Goal: Find specific page/section: Find specific page/section

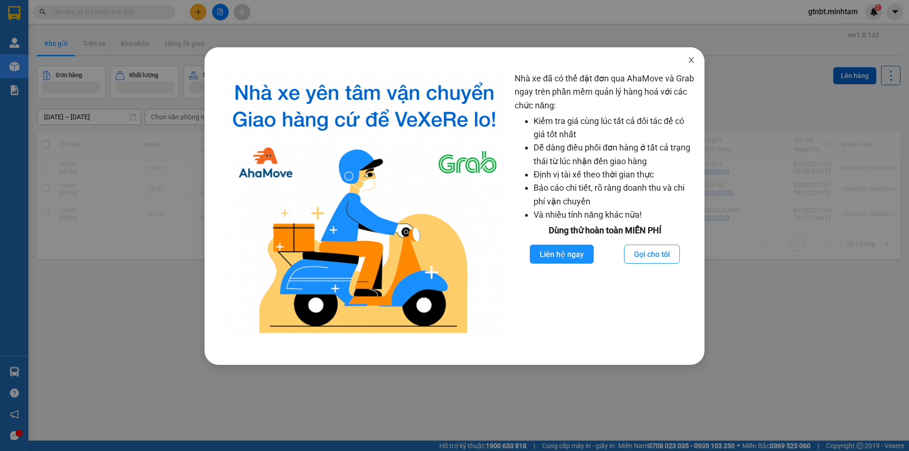
click at [693, 57] on icon "close" at bounding box center [691, 60] width 8 height 8
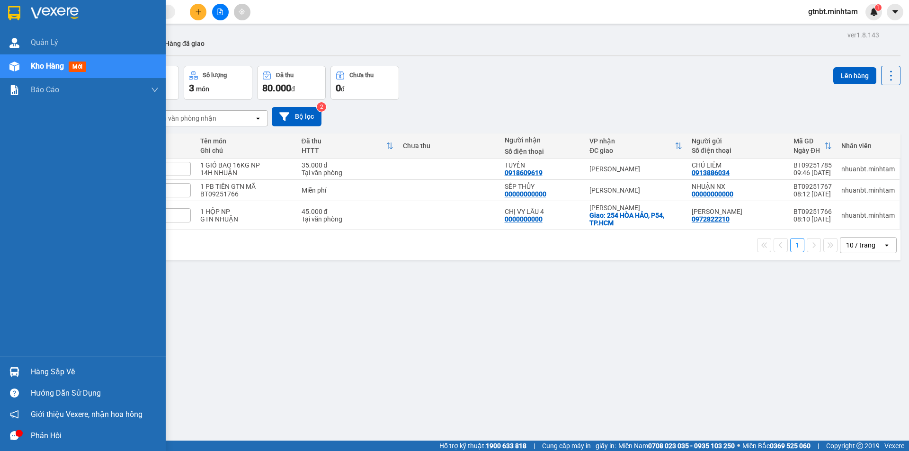
click at [20, 366] on div at bounding box center [14, 372] width 17 height 17
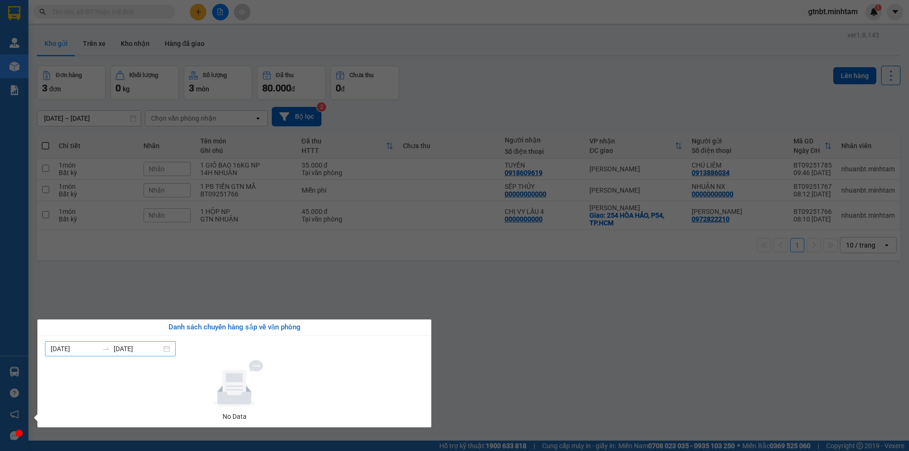
click at [144, 351] on input "[DATE]" at bounding box center [138, 349] width 48 height 10
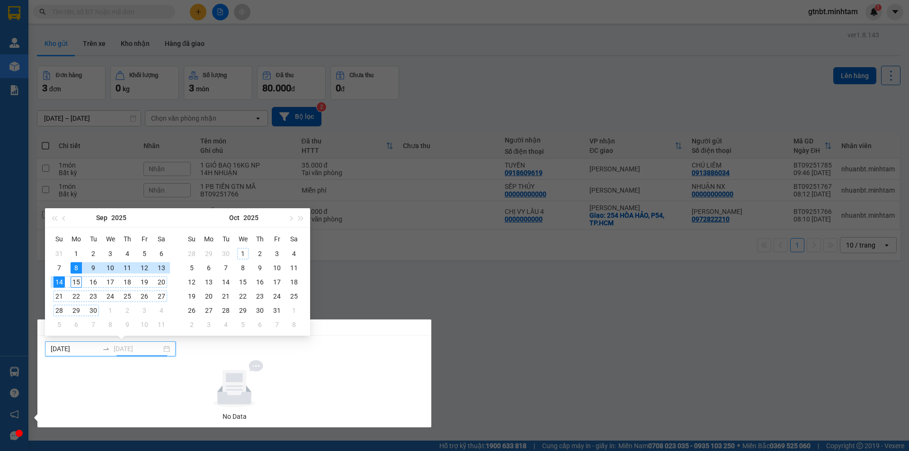
type input "[DATE]"
click at [80, 278] on div "15" at bounding box center [76, 281] width 11 height 11
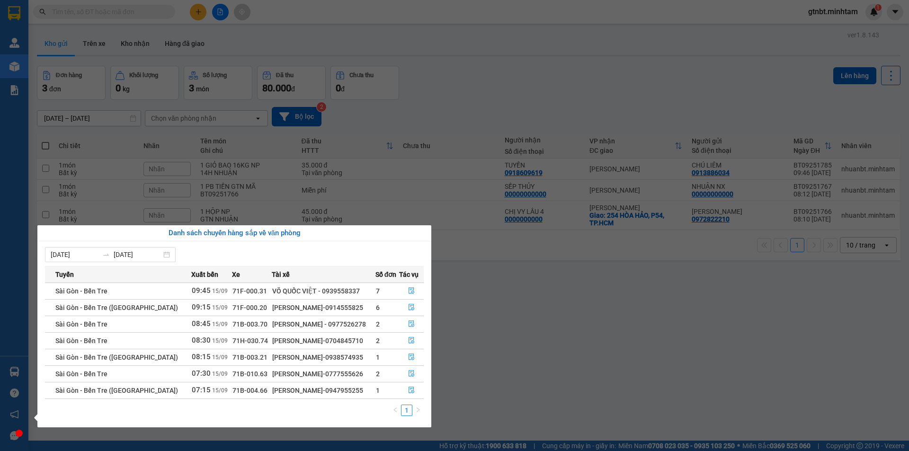
drag, startPoint x: 620, startPoint y: 366, endPoint x: 595, endPoint y: 351, distance: 28.5
click at [618, 366] on section "Kết quả tìm kiếm ( 0 ) Bộ lọc No Data gtnbt.minhtam 1 Quản [PERSON_NAME] hàng m…" at bounding box center [454, 225] width 909 height 451
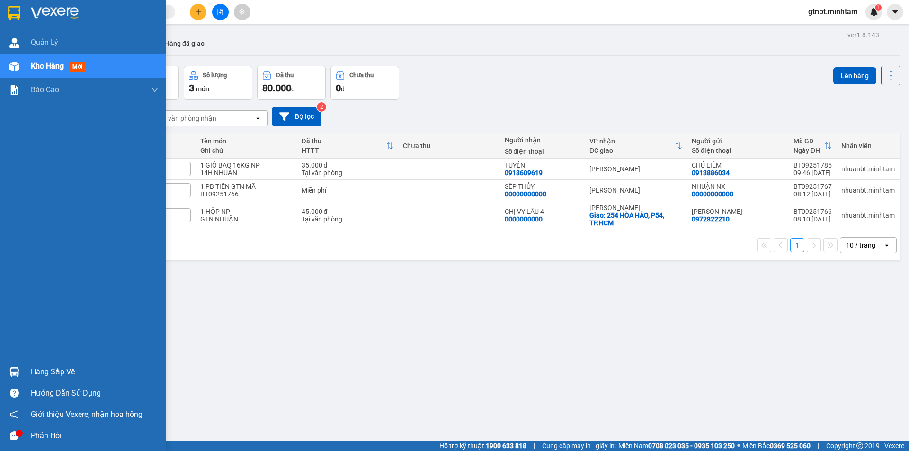
click at [18, 17] on img at bounding box center [14, 13] width 12 height 14
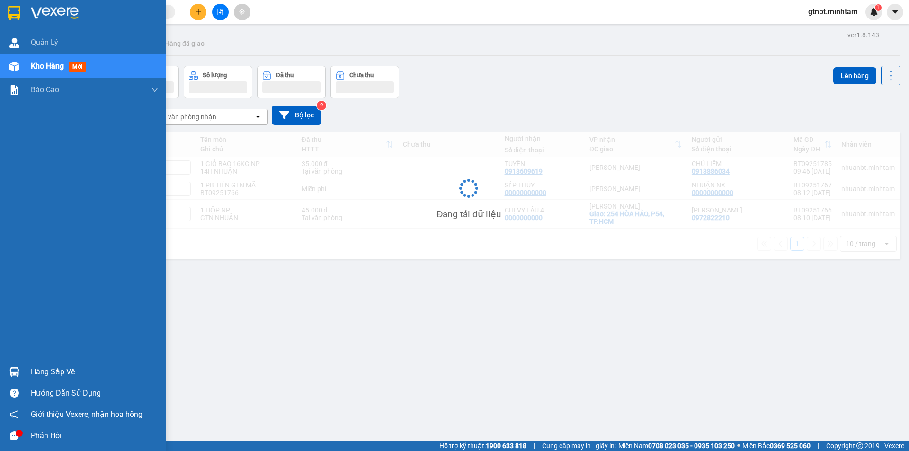
click at [30, 13] on div at bounding box center [83, 15] width 166 height 31
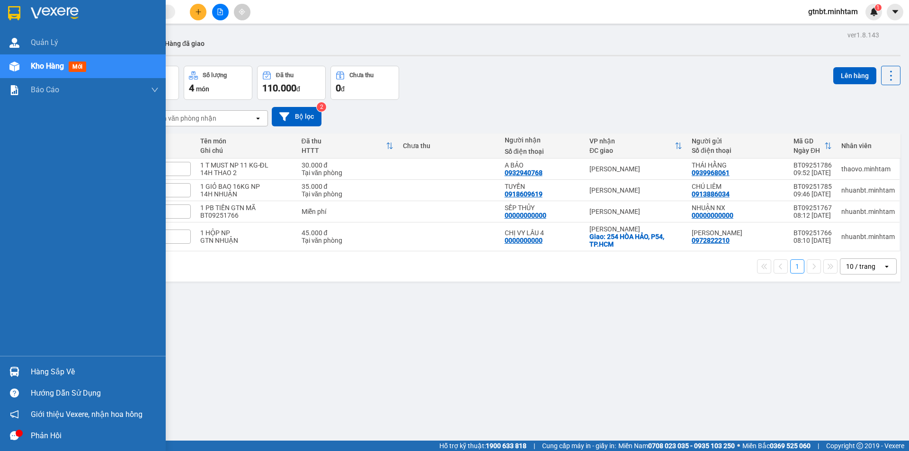
click at [34, 373] on div "Hàng sắp về" at bounding box center [95, 372] width 128 height 14
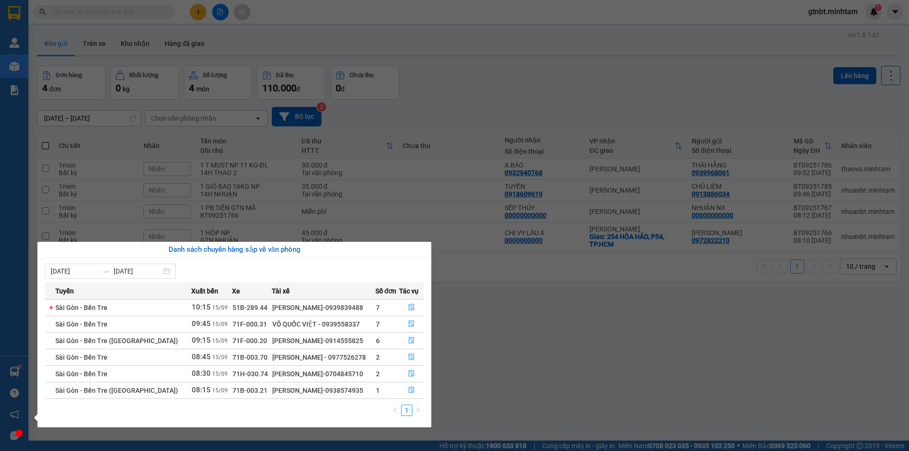
drag, startPoint x: 99, startPoint y: 20, endPoint x: 31, endPoint y: 14, distance: 68.4
click at [99, 20] on section "Kết quả tìm kiếm ( 0 ) Bộ lọc No Data gtnbt.minhtam 1 Quản [PERSON_NAME] hàng m…" at bounding box center [454, 225] width 909 height 451
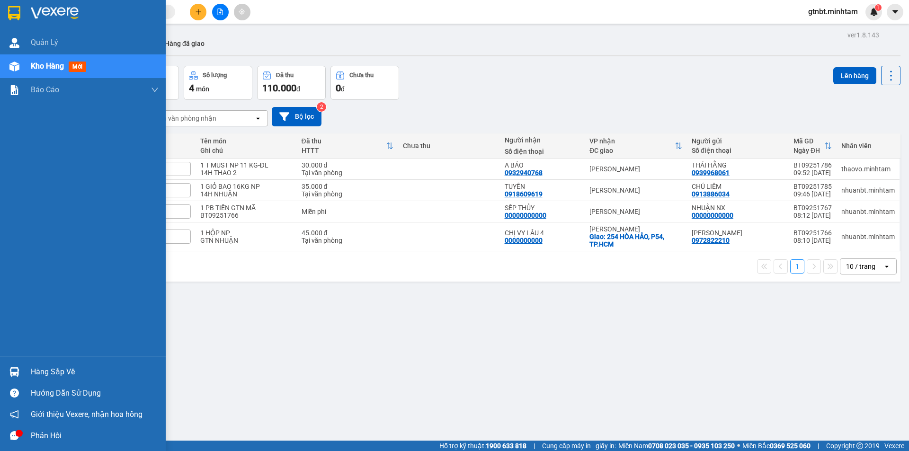
click at [10, 12] on img at bounding box center [14, 13] width 12 height 14
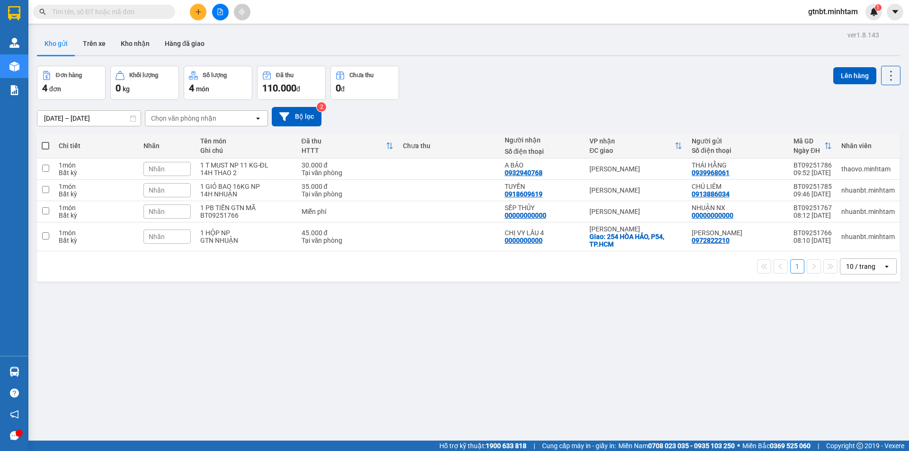
click at [117, 12] on input "text" at bounding box center [108, 12] width 112 height 10
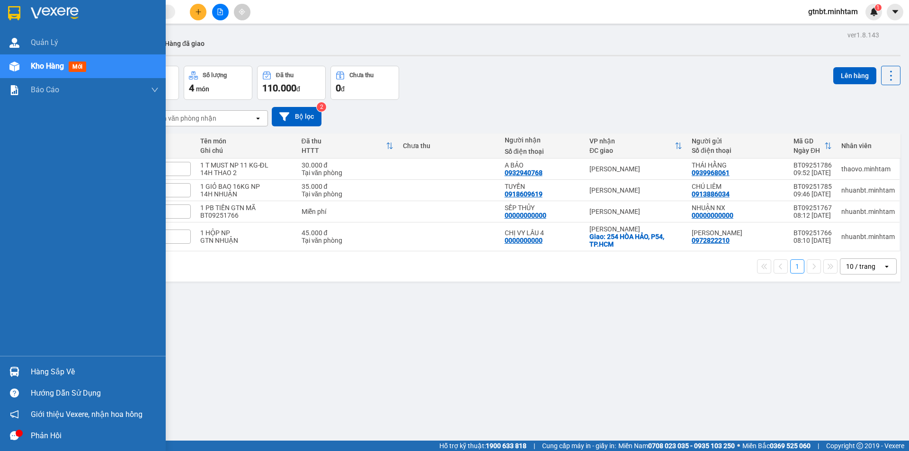
click at [11, 10] on img at bounding box center [14, 13] width 12 height 14
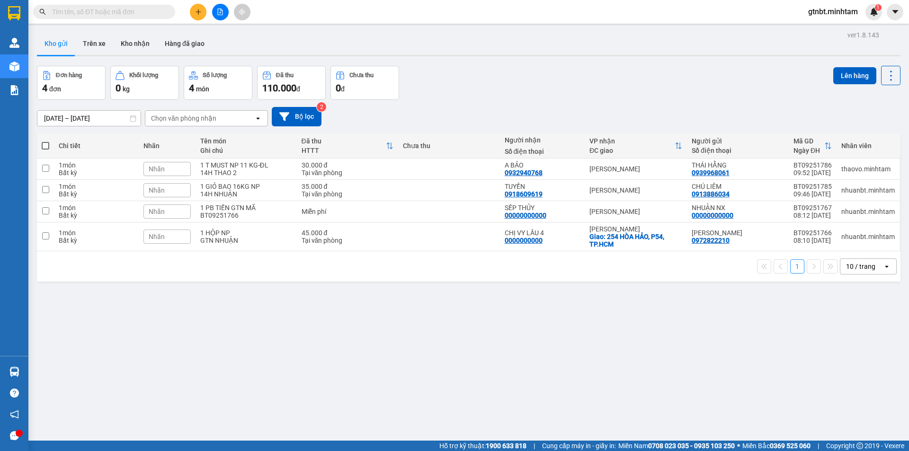
click at [151, 13] on input "text" at bounding box center [108, 12] width 112 height 10
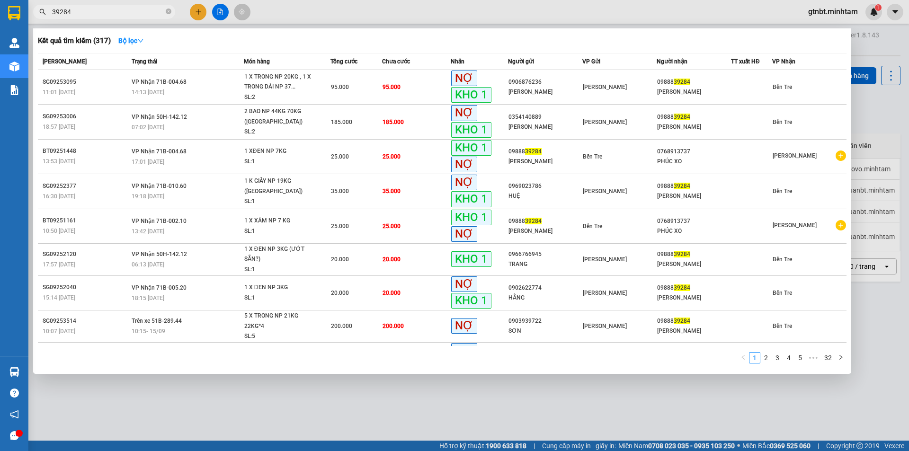
scroll to position [66, 0]
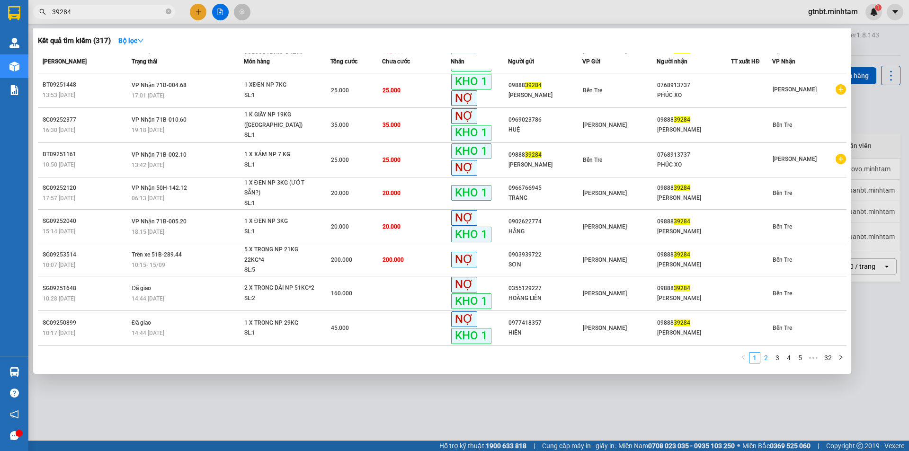
click at [767, 359] on link "2" at bounding box center [766, 358] width 10 height 10
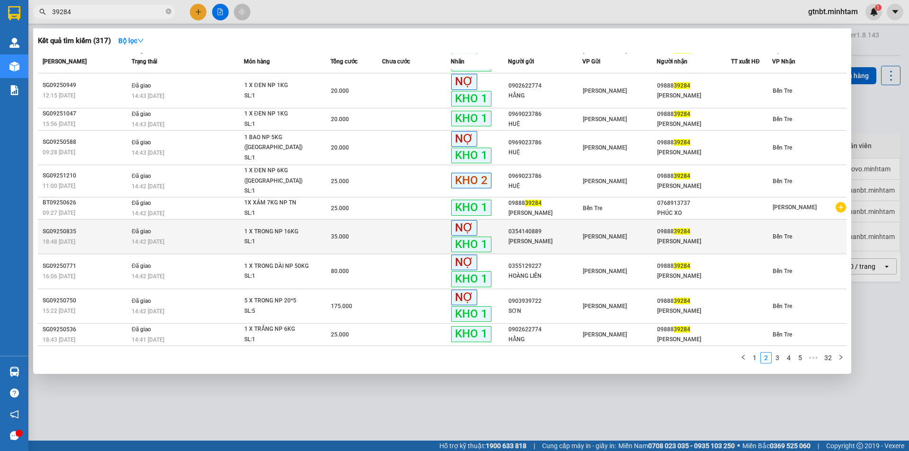
scroll to position [21, 0]
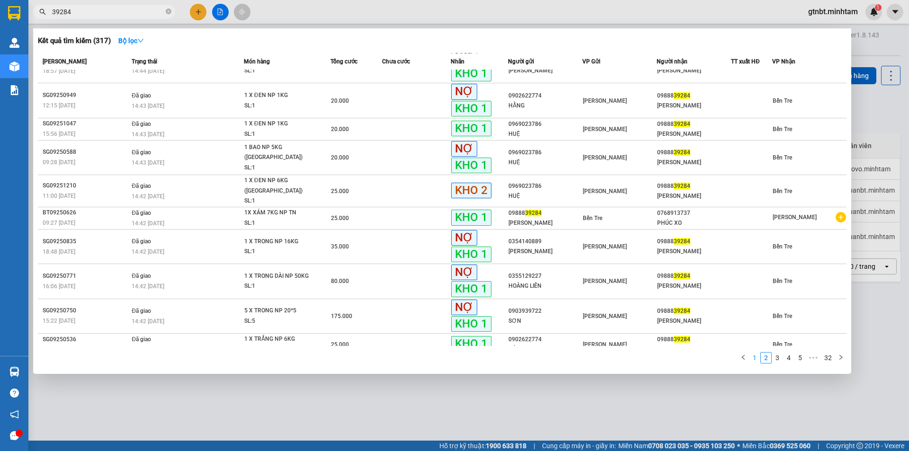
click at [758, 359] on link "1" at bounding box center [754, 358] width 10 height 10
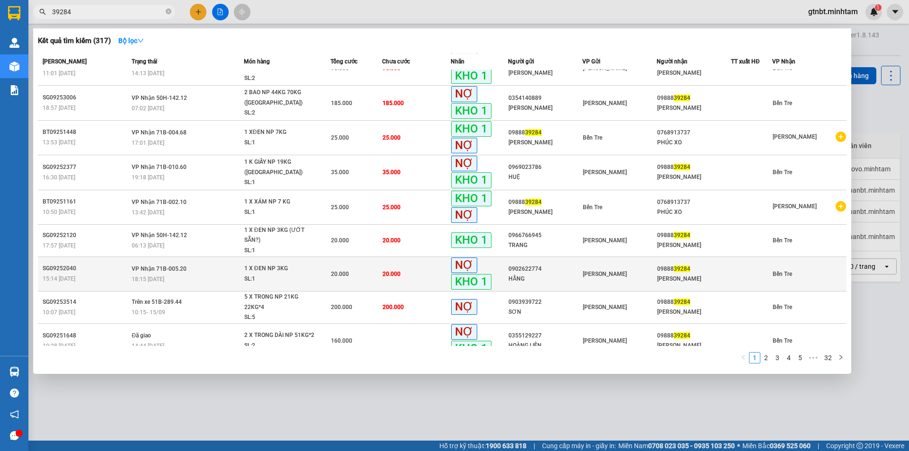
scroll to position [0, 0]
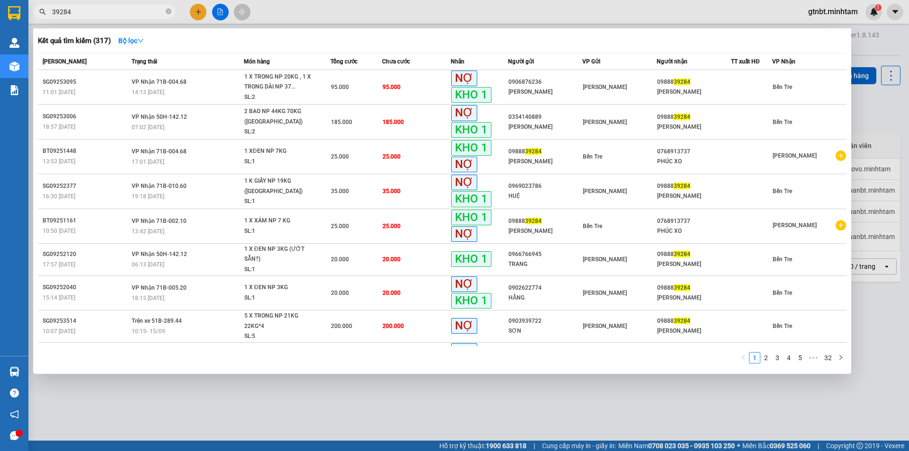
click at [161, 9] on input "39284" at bounding box center [108, 12] width 112 height 10
type input "6510"
